Goal: Navigation & Orientation: Find specific page/section

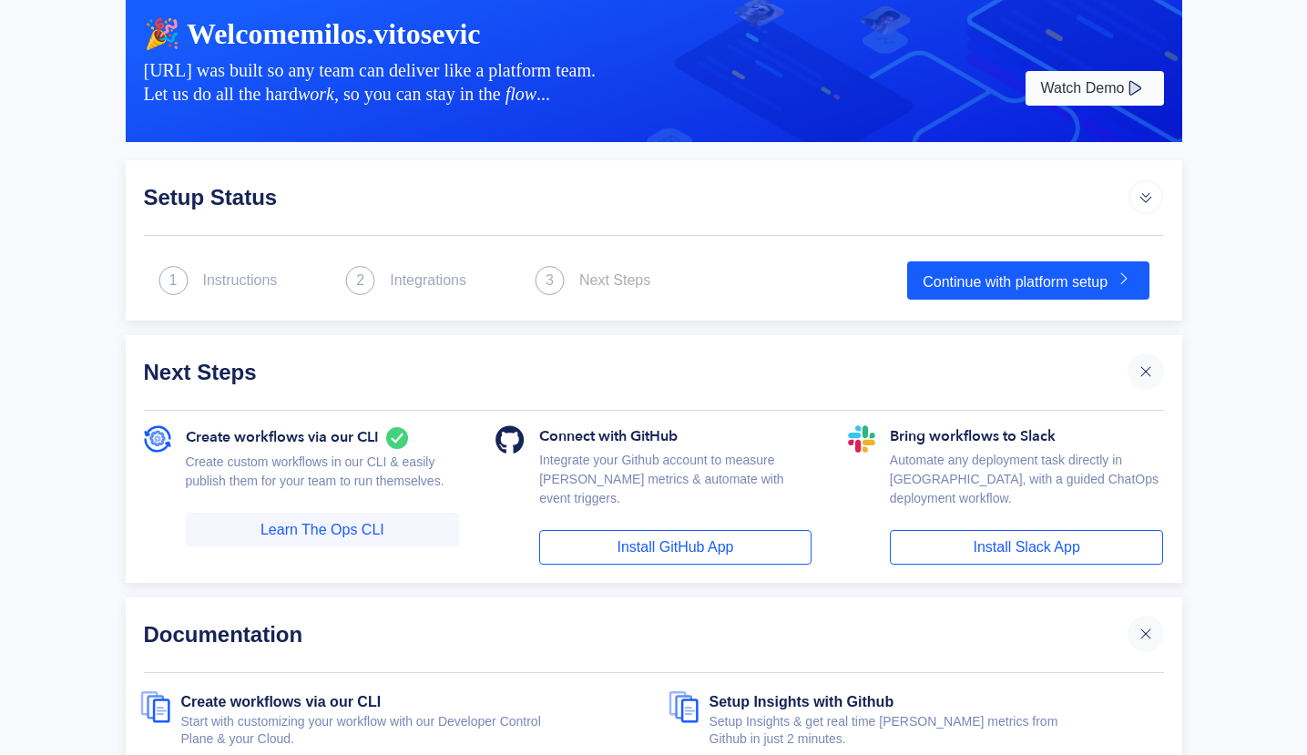
scroll to position [144, 0]
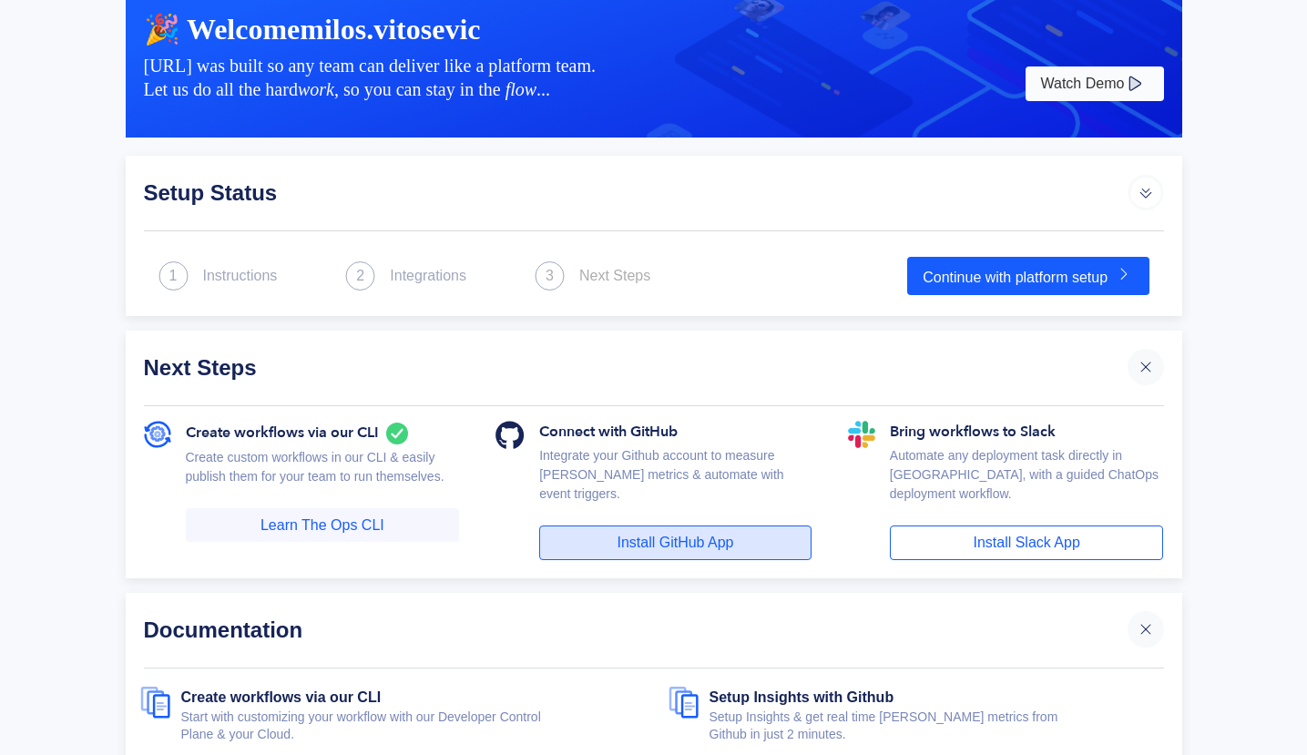
click at [638, 528] on link "Install GitHub App" at bounding box center [675, 543] width 272 height 35
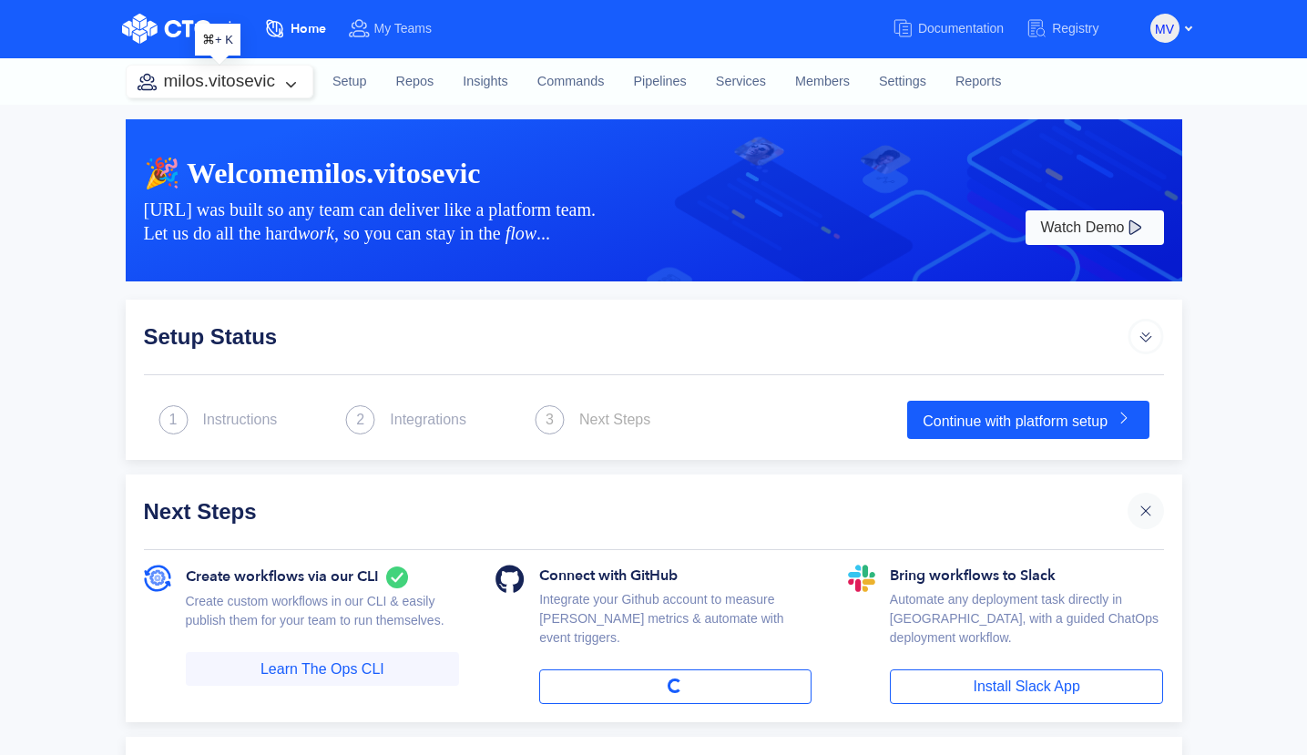
click at [202, 79] on button "milos.vitosevic" at bounding box center [220, 82] width 186 height 32
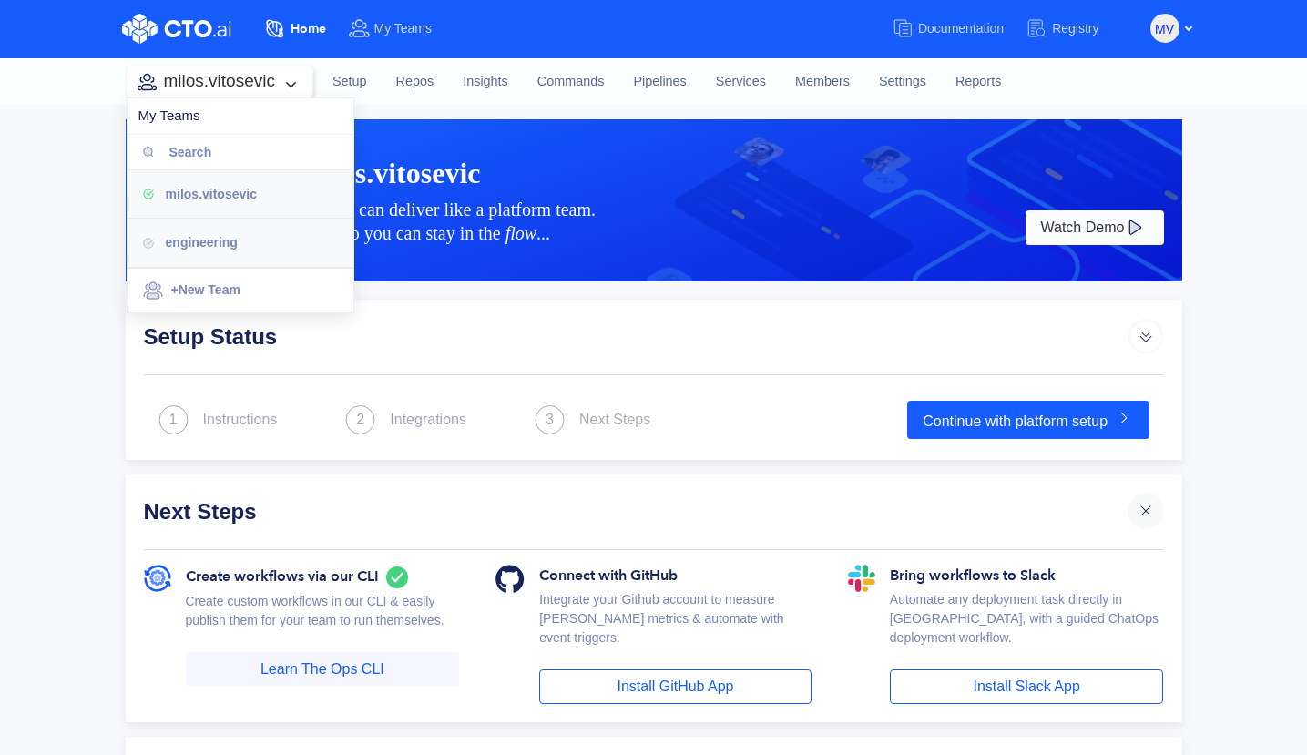
click at [184, 241] on span "engineering" at bounding box center [202, 242] width 72 height 15
